Goal: Task Accomplishment & Management: Manage account settings

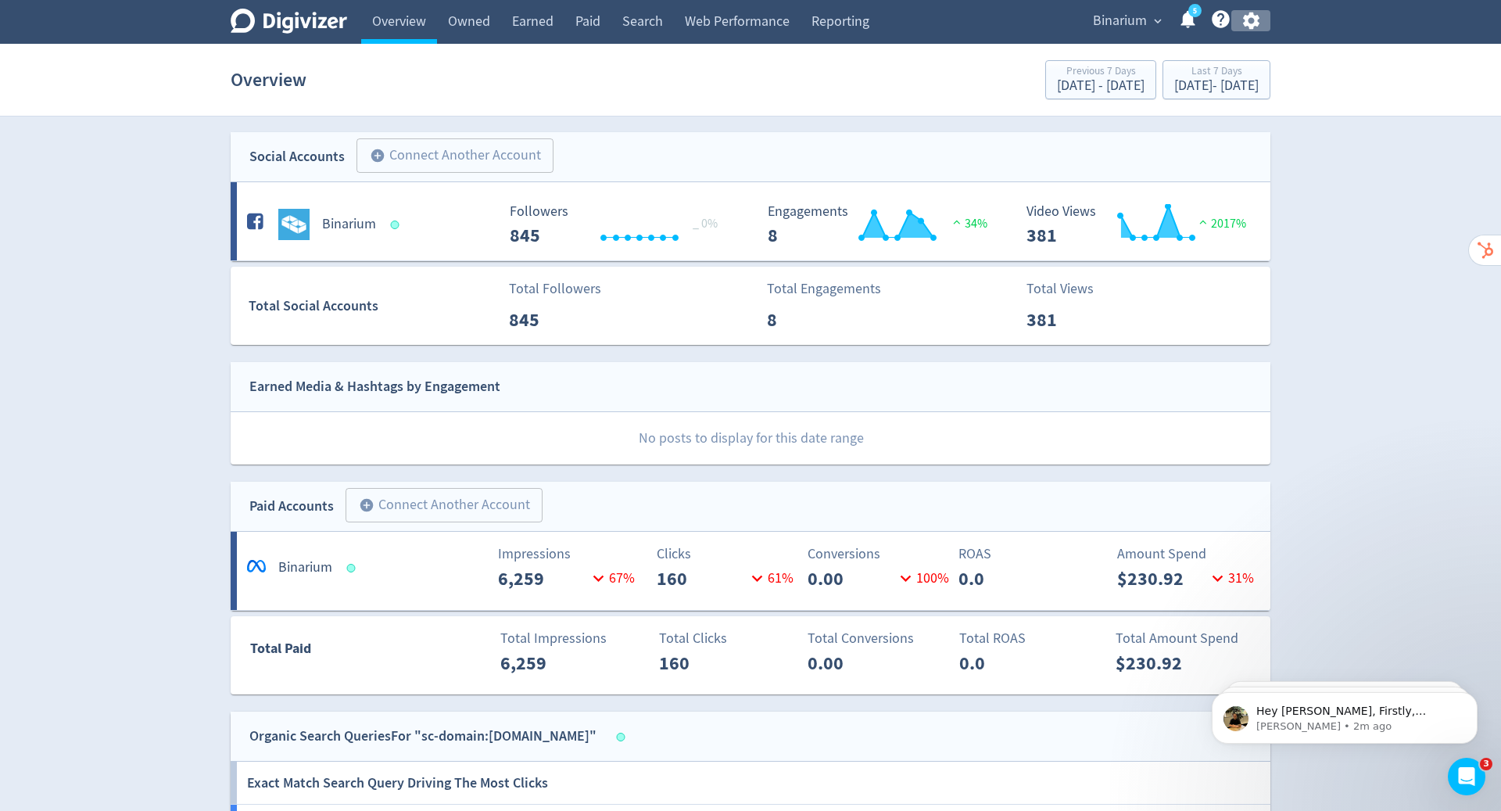
click at [1252, 27] on icon "button" at bounding box center [1250, 21] width 16 height 17
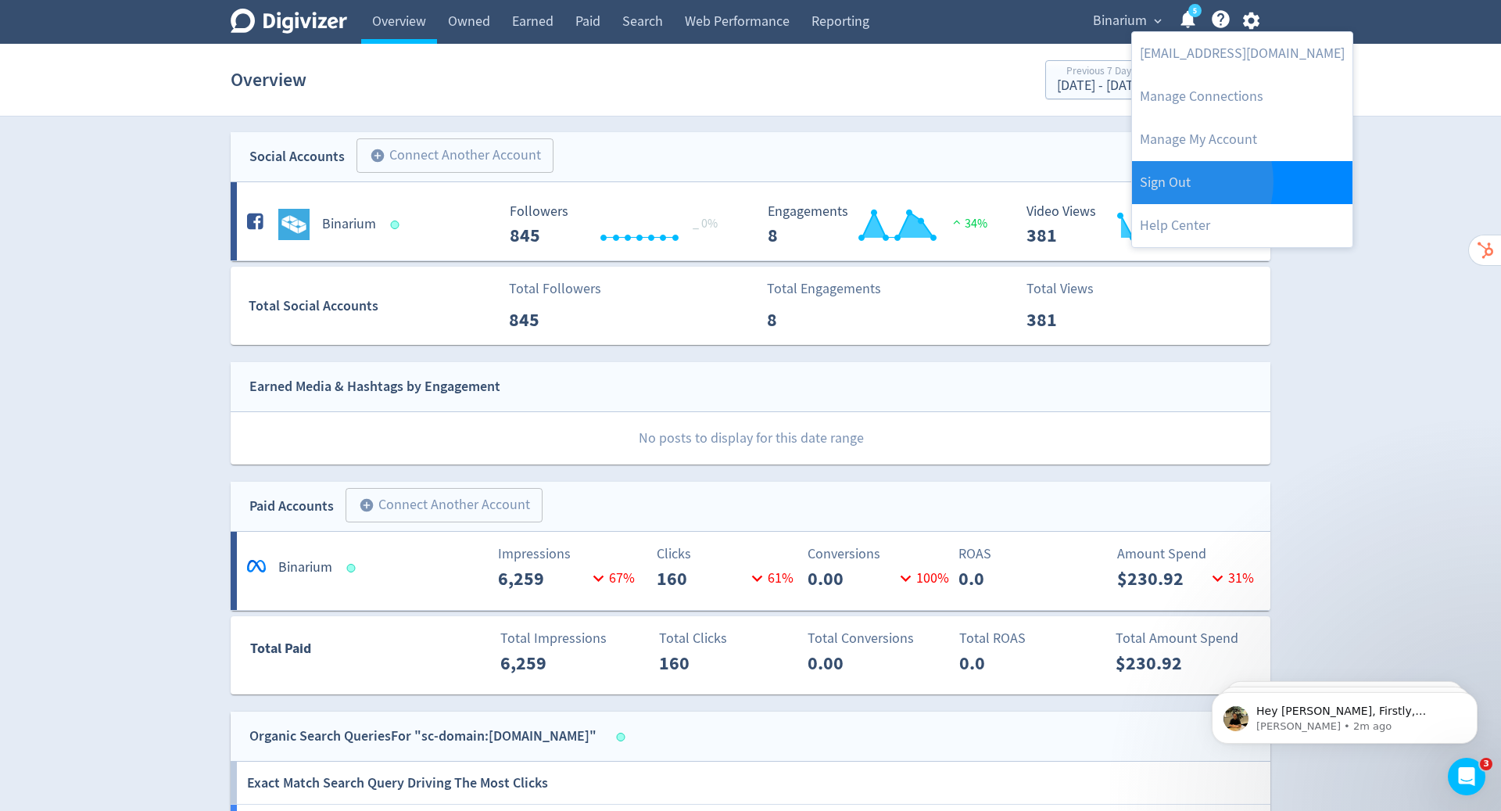
click at [1171, 181] on link "Sign Out" at bounding box center [1242, 182] width 220 height 43
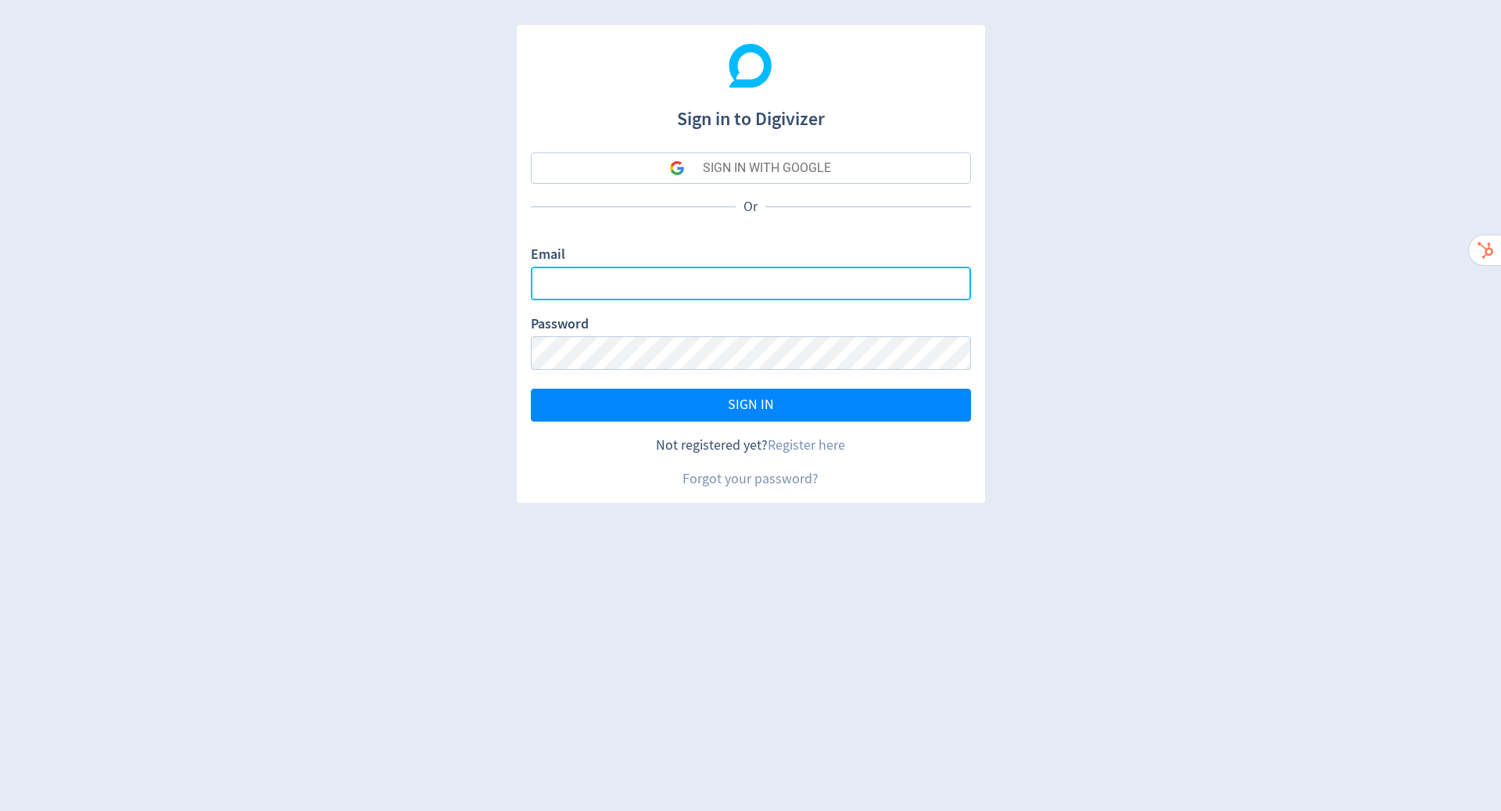
click at [699, 284] on input "Email" at bounding box center [751, 284] width 440 height 34
click at [736, 283] on input "Email" at bounding box center [751, 284] width 440 height 34
type input "[PERSON_NAME][EMAIL_ADDRESS][PERSON_NAME][DOMAIN_NAME]"
